Goal: Information Seeking & Learning: Find specific page/section

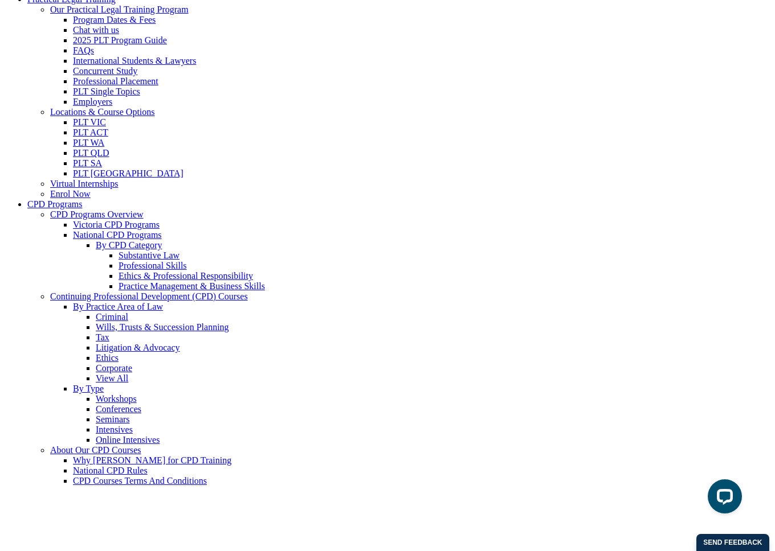
click at [92, 301] on link "Continuing Professional Development (CPD) Courses" at bounding box center [149, 297] width 198 height 10
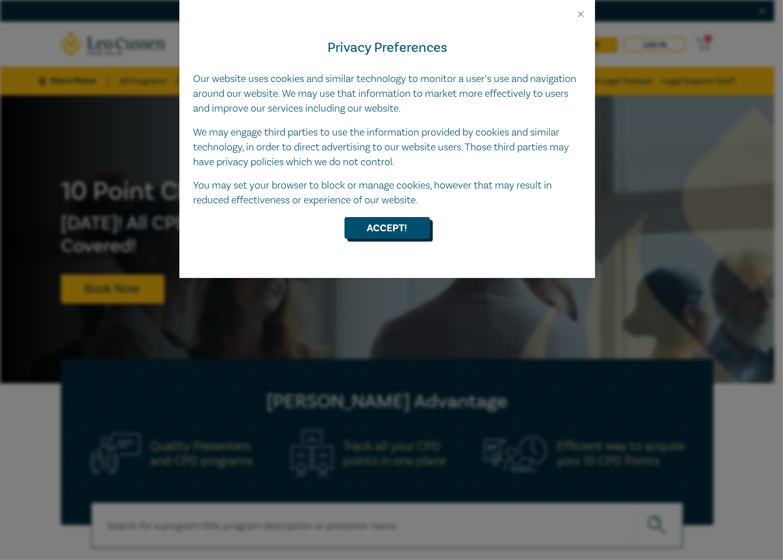
click at [388, 230] on button "Accept!" at bounding box center [387, 228] width 85 height 22
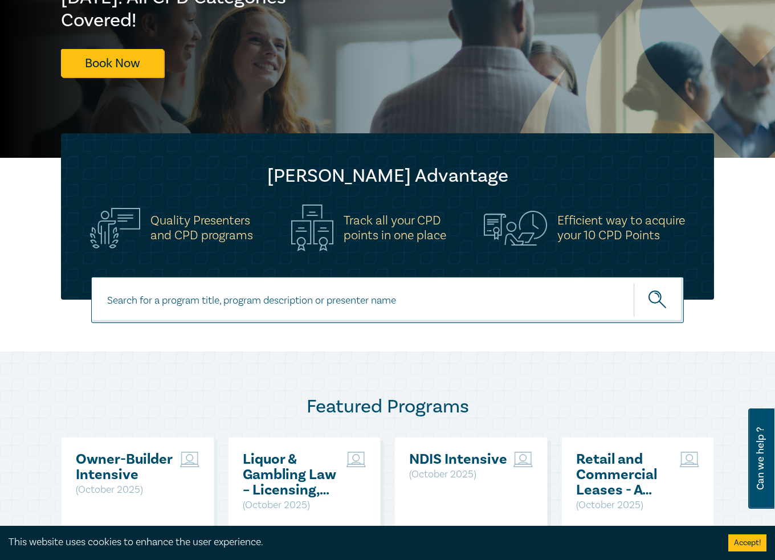
scroll to position [228, 0]
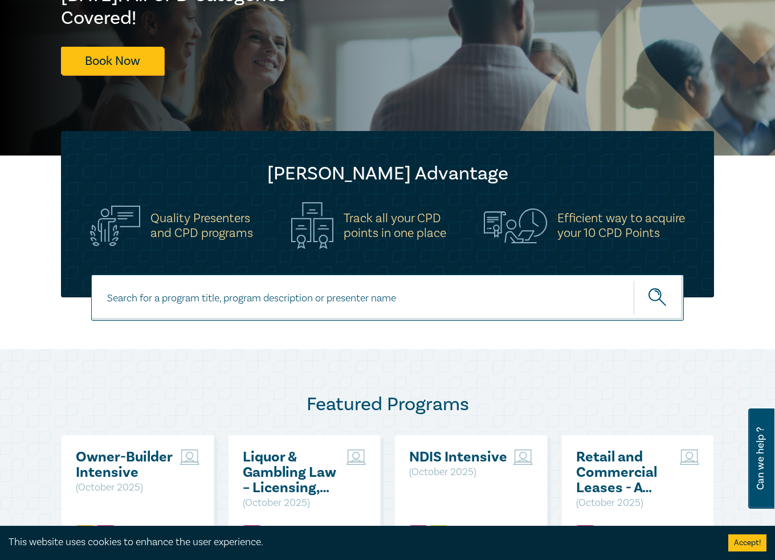
click at [199, 294] on input at bounding box center [387, 298] width 592 height 46
type input "PMC"
click at [633, 280] on button "submit" at bounding box center [658, 297] width 50 height 35
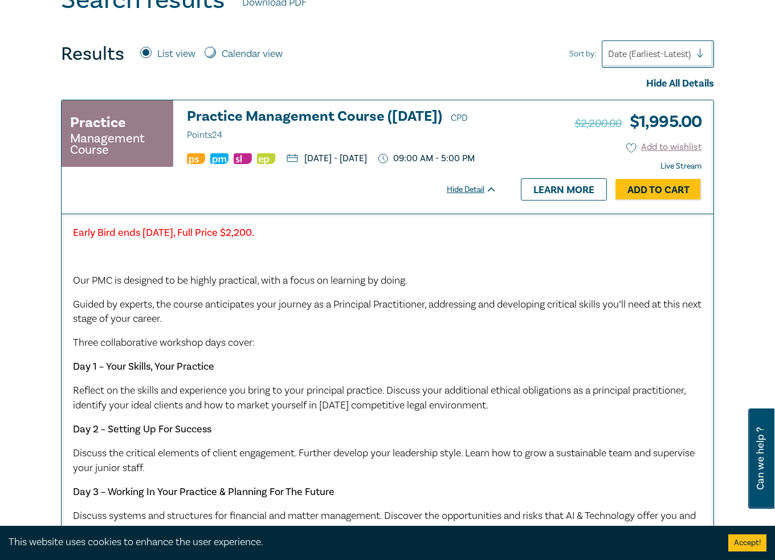
scroll to position [399, 0]
